Goal: Task Accomplishment & Management: Manage account settings

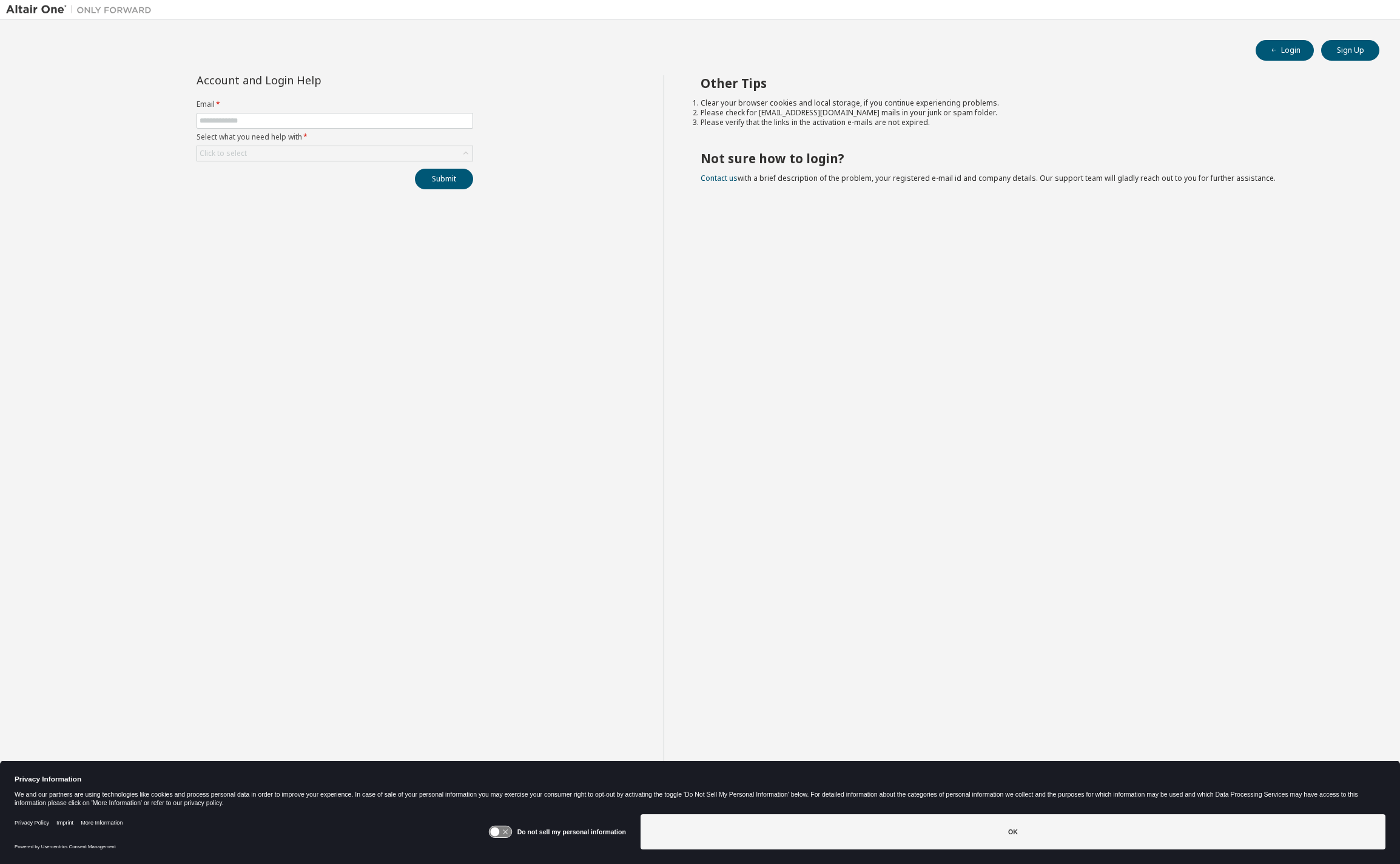
click at [500, 833] on icon at bounding box center [495, 832] width 9 height 9
click at [421, 121] on input "text" at bounding box center [335, 120] width 271 height 9
type input "**********"
click at [463, 158] on icon at bounding box center [465, 153] width 12 height 12
click at [305, 188] on li "I forgot my password" at bounding box center [334, 187] width 273 height 16
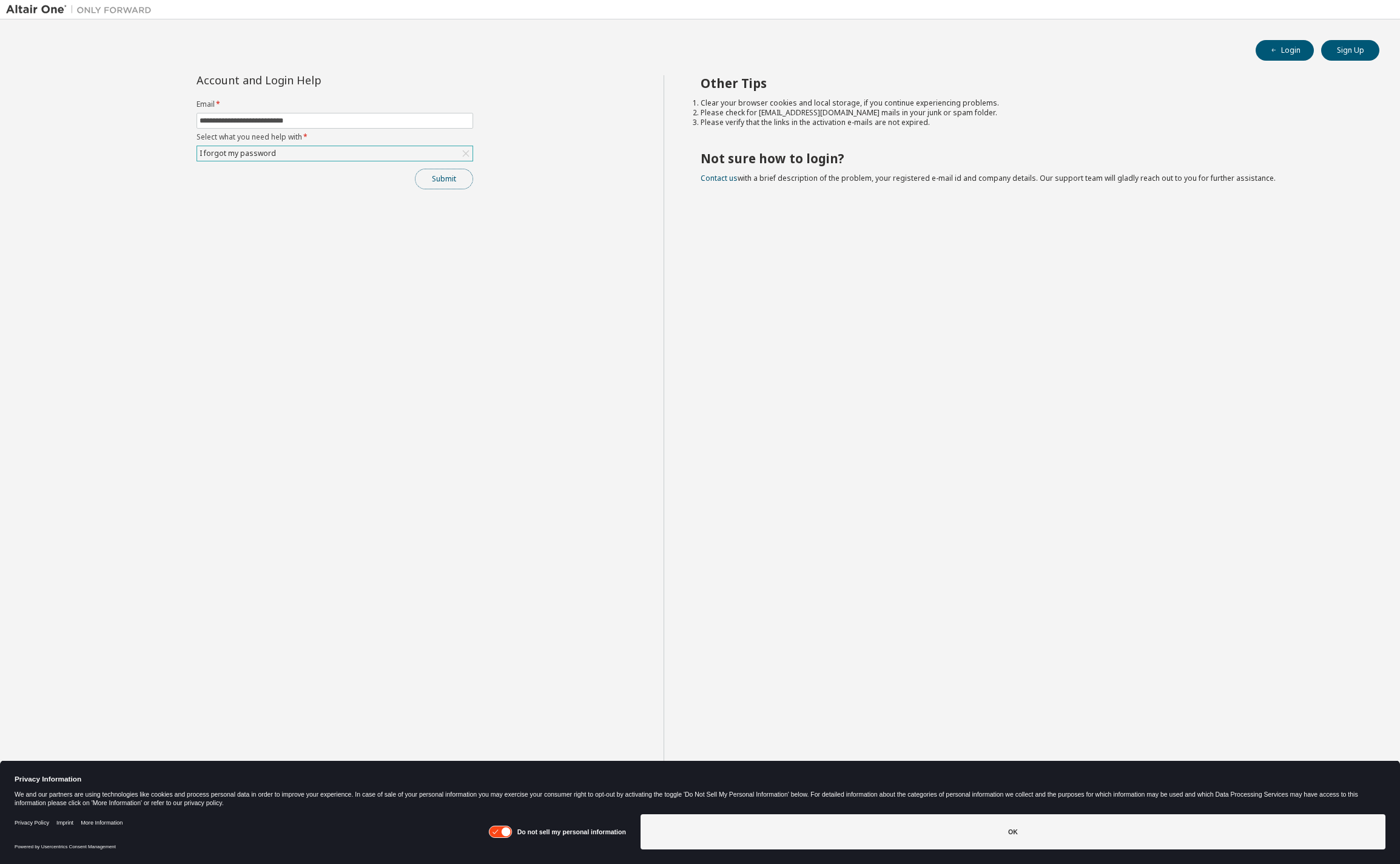
click at [442, 183] on button "Submit" at bounding box center [444, 179] width 58 height 21
